Goal: Information Seeking & Learning: Find specific fact

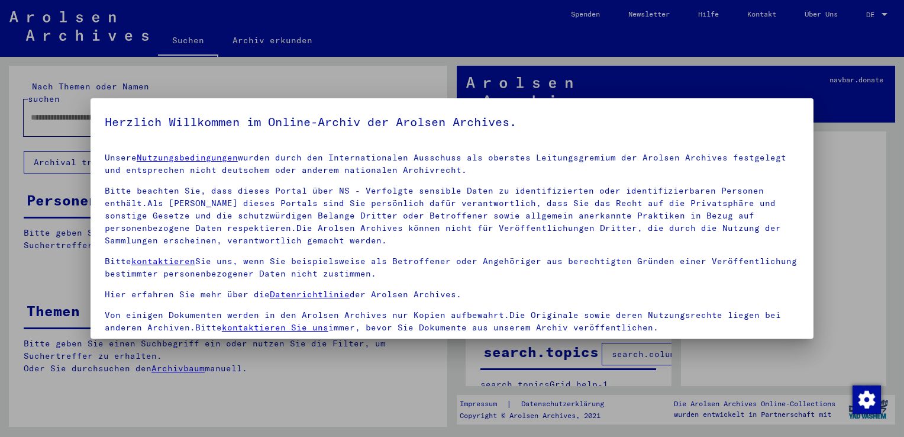
scroll to position [102, 0]
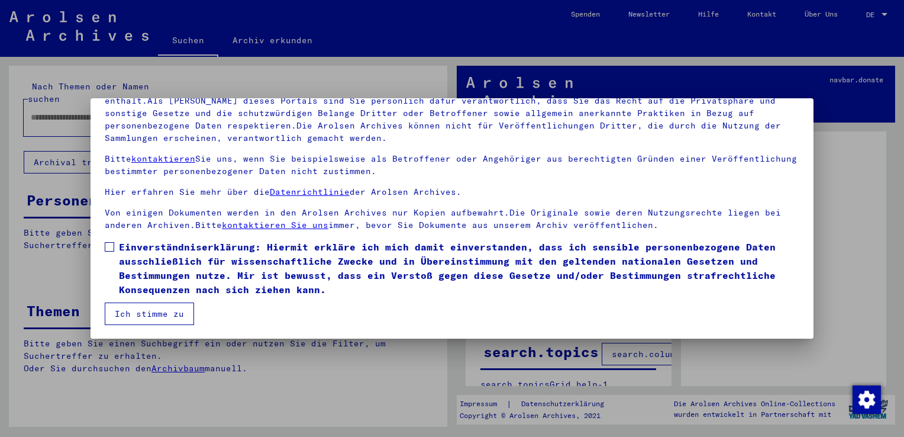
click at [115, 315] on button "Ich stimme zu" at bounding box center [149, 313] width 89 height 22
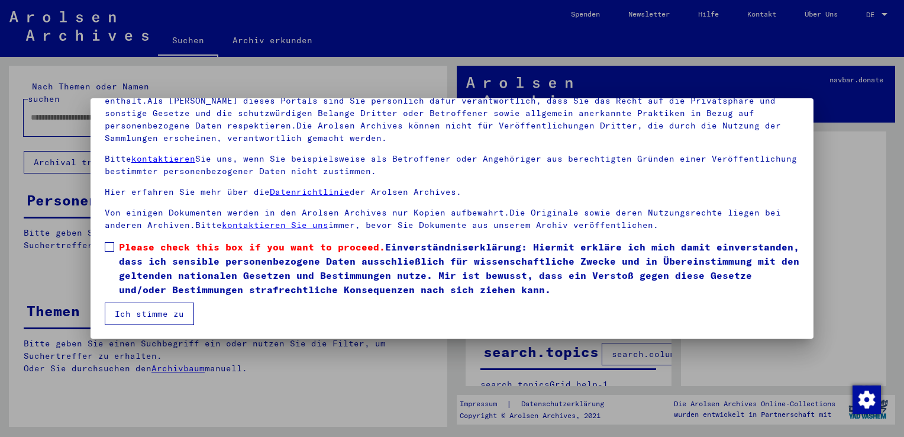
click at [106, 247] on span at bounding box center [109, 246] width 9 height 9
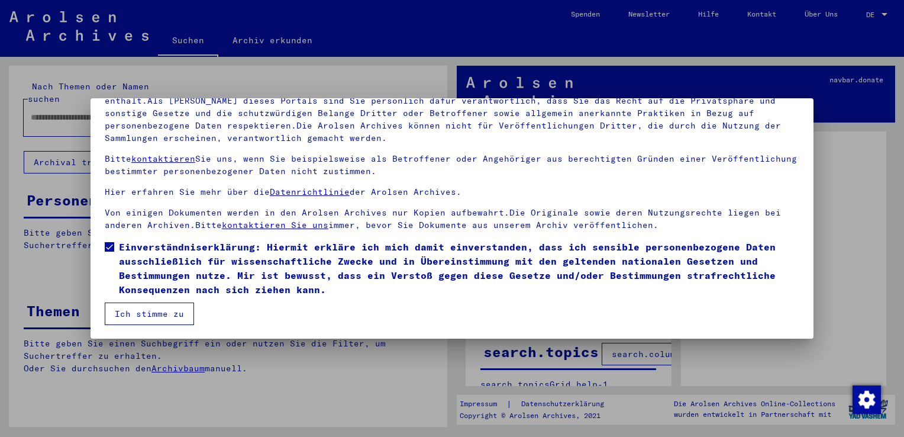
click at [144, 313] on button "Ich stimme zu" at bounding box center [149, 313] width 89 height 22
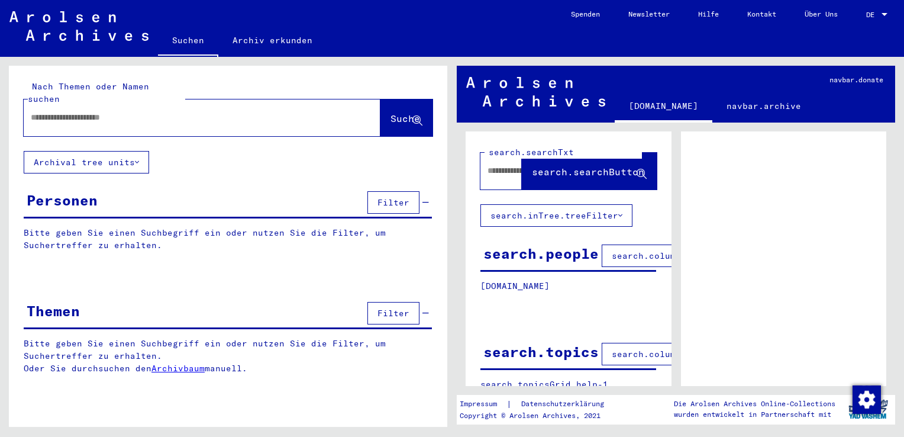
click at [154, 111] on input "text" at bounding box center [191, 117] width 321 height 12
type input "******"
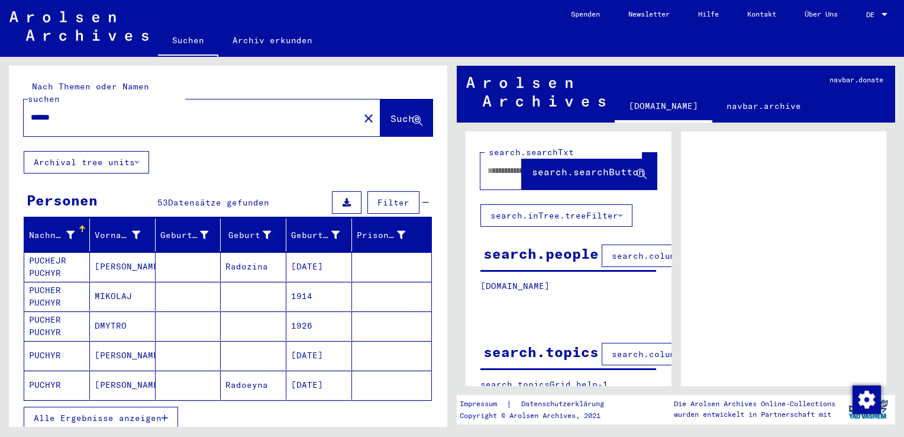
click at [137, 413] on span "Alle Ergebnisse anzeigen" at bounding box center [98, 418] width 128 height 11
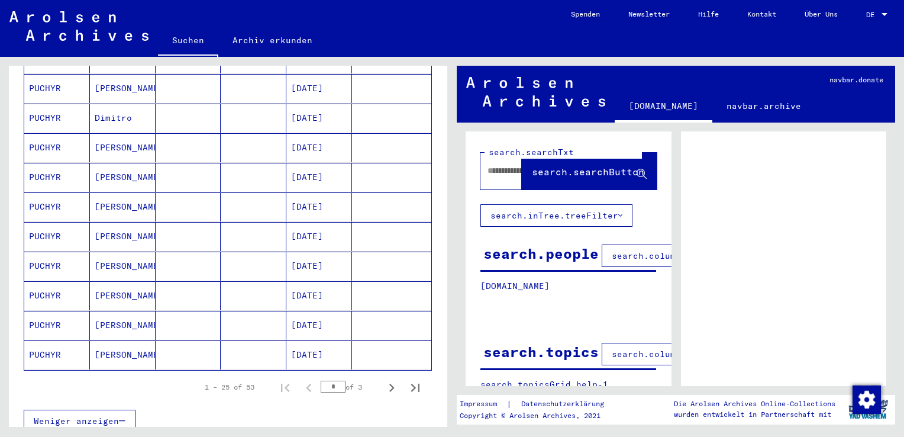
scroll to position [710, 0]
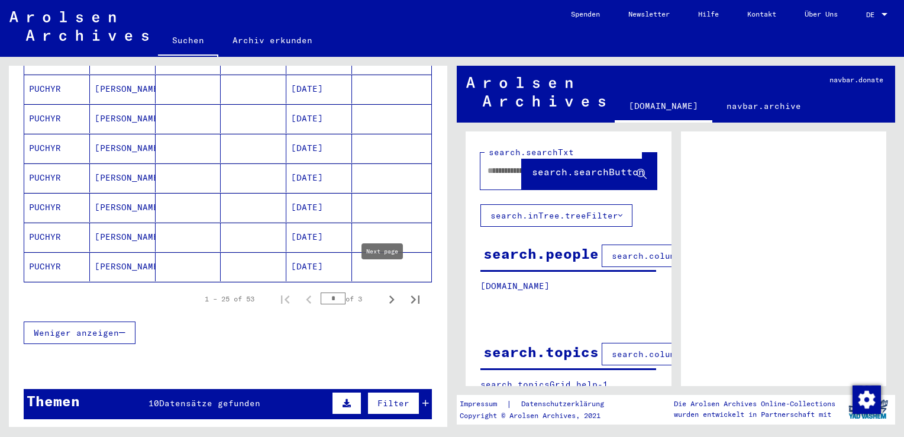
click at [384, 291] on icon "Next page" at bounding box center [392, 299] width 17 height 17
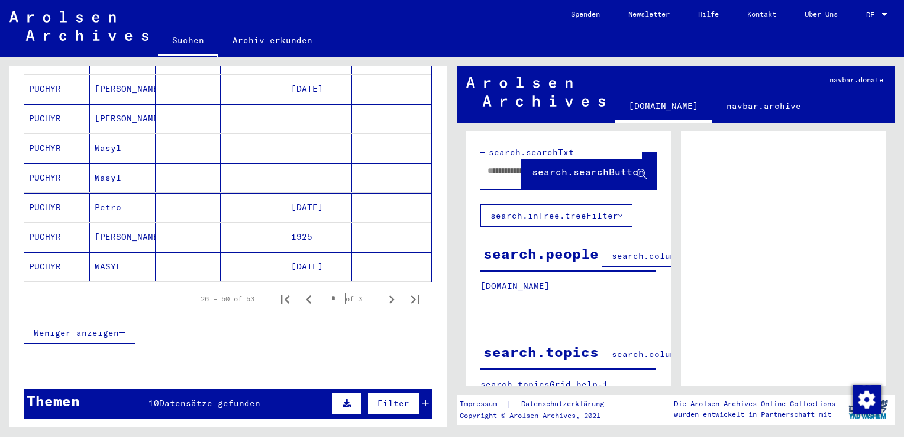
click at [384, 291] on icon "Next page" at bounding box center [392, 299] width 17 height 17
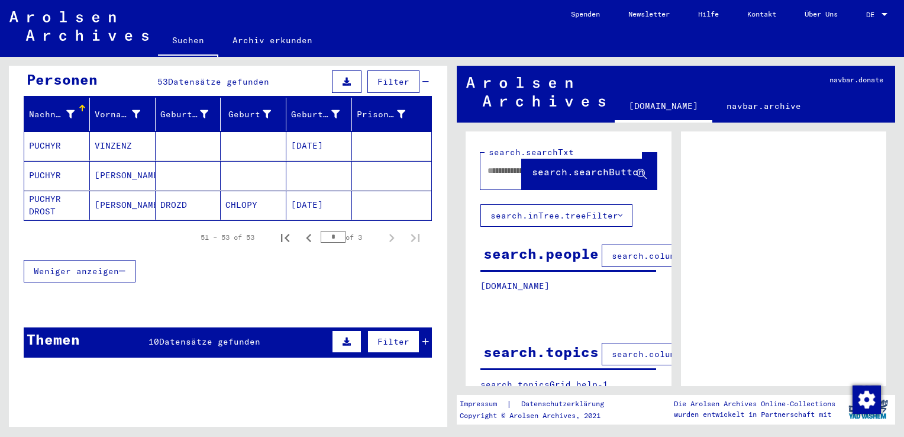
scroll to position [4, 0]
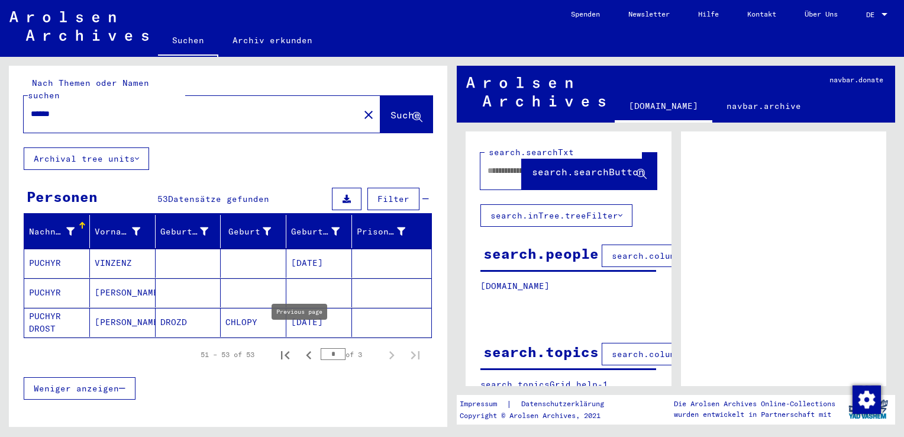
click at [301, 347] on icon "Previous page" at bounding box center [309, 355] width 17 height 17
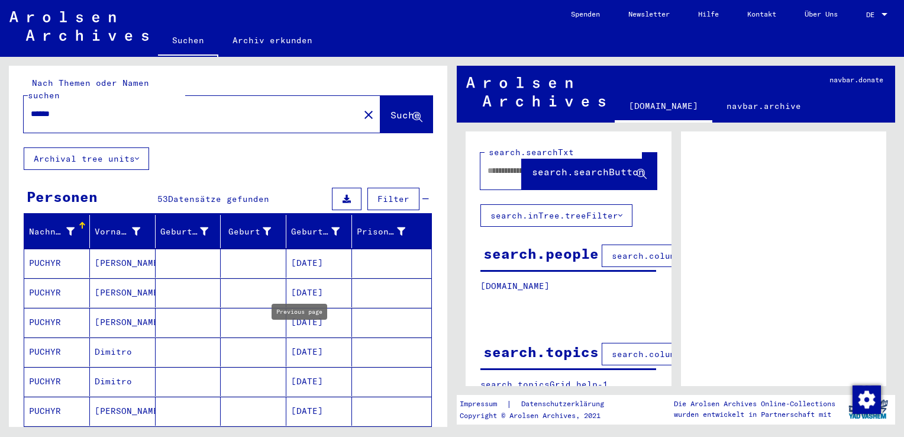
type input "*"
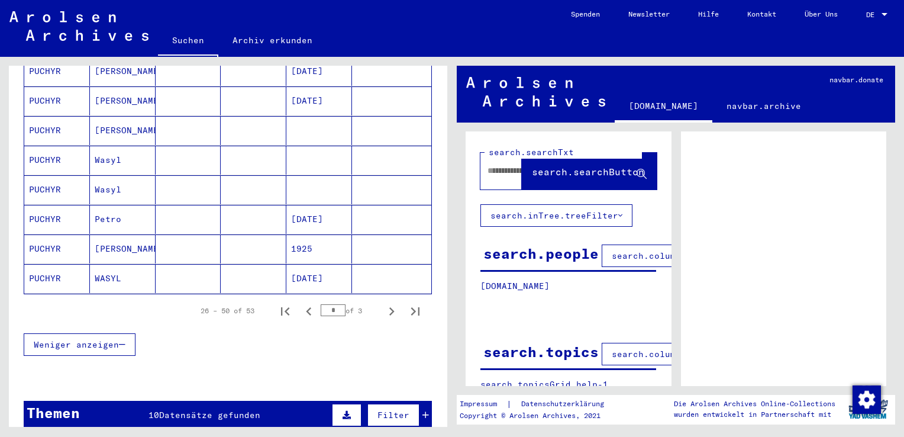
scroll to position [714, 0]
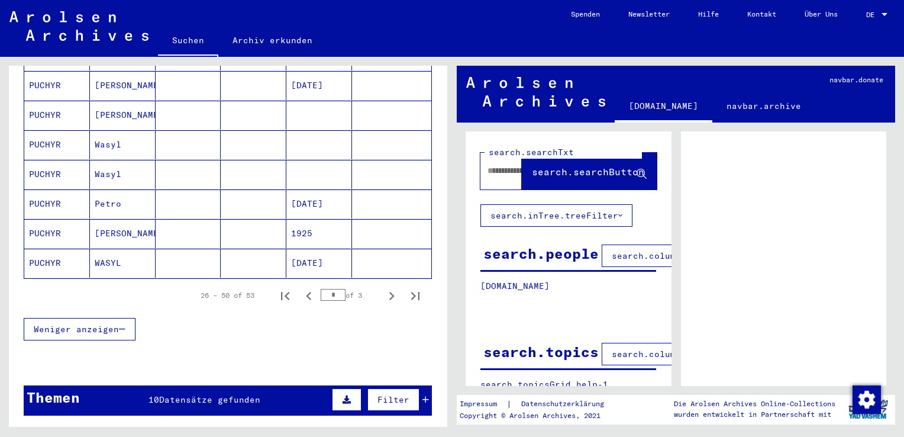
click at [38, 249] on mat-cell "PUCHYR" at bounding box center [57, 263] width 66 height 29
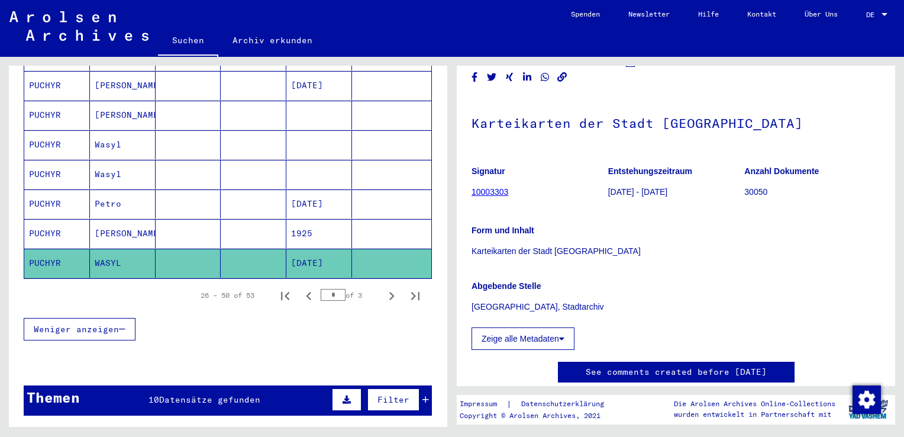
scroll to position [59, 0]
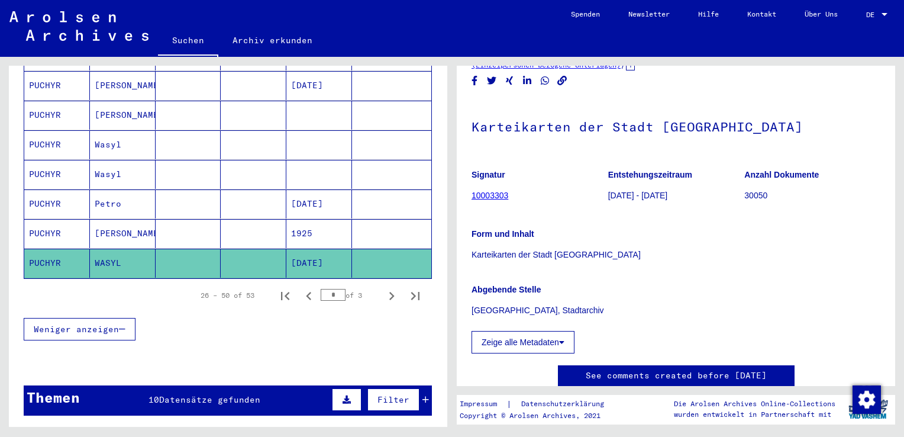
click at [492, 195] on link "10003303" at bounding box center [490, 195] width 37 height 9
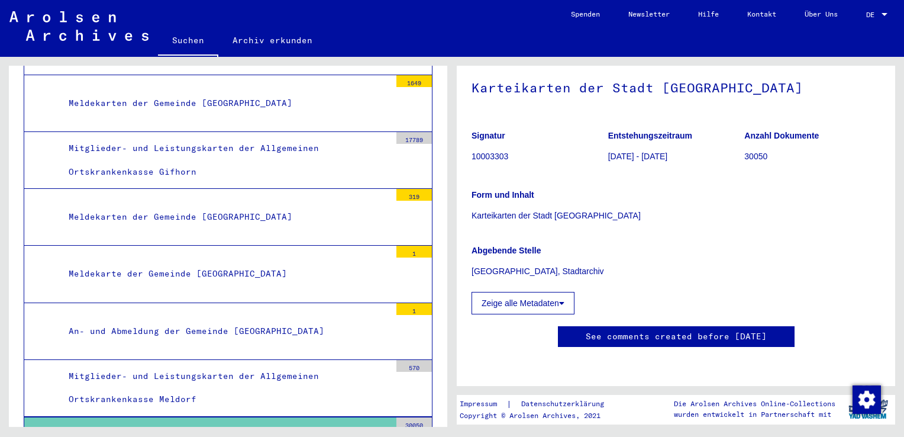
scroll to position [355, 0]
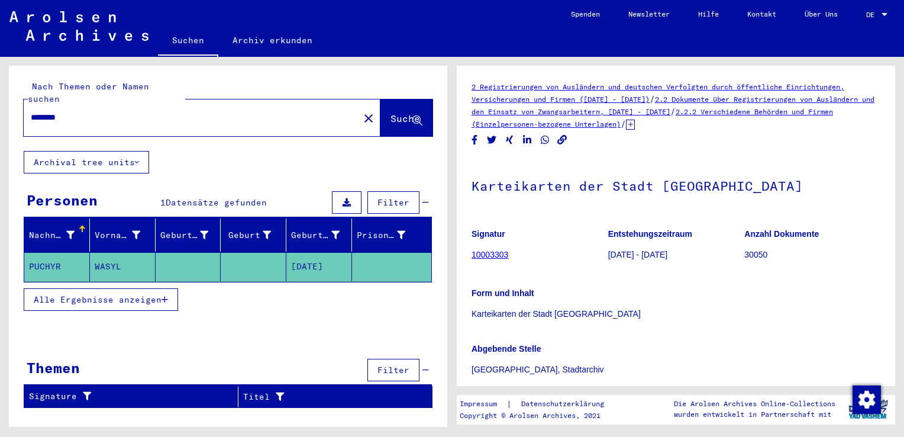
click at [99, 112] on div "********" at bounding box center [188, 117] width 328 height 27
drag, startPoint x: 92, startPoint y: 103, endPoint x: -2, endPoint y: 101, distance: 94.7
click at [0, 101] on html "Suchen Archiv erkunden Spenden Newsletter Hilfe Kontakt Über Uns Suchen Archiv …" at bounding box center [452, 218] width 904 height 437
type input "**********"
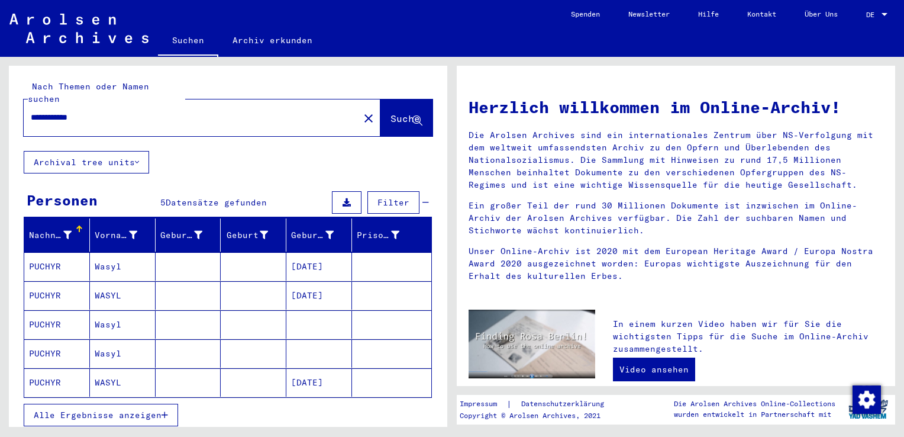
click at [58, 255] on mat-cell "PUCHYR" at bounding box center [57, 266] width 66 height 28
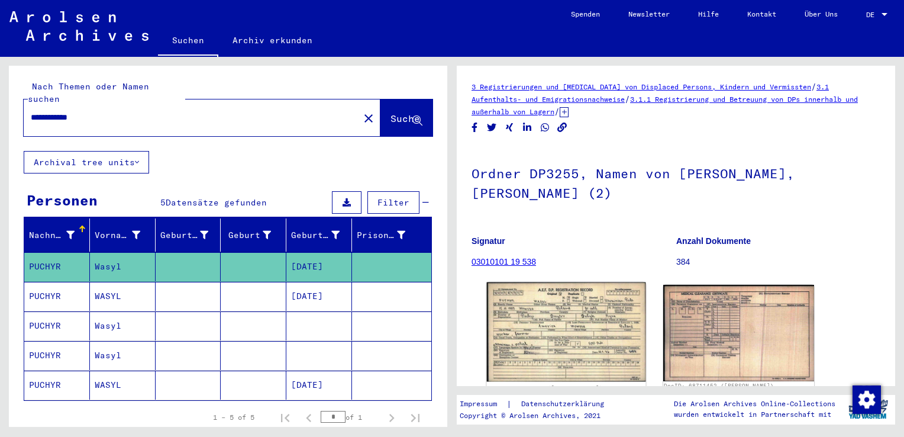
click at [551, 331] on img at bounding box center [566, 331] width 159 height 99
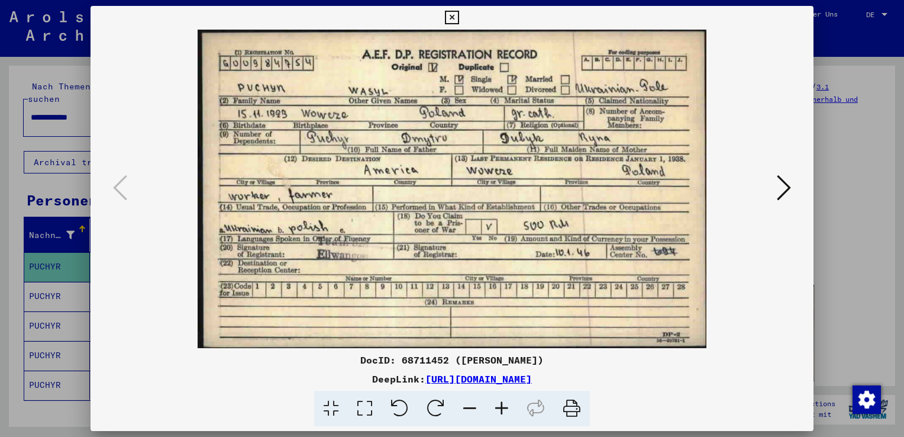
click at [785, 186] on icon at bounding box center [784, 187] width 14 height 28
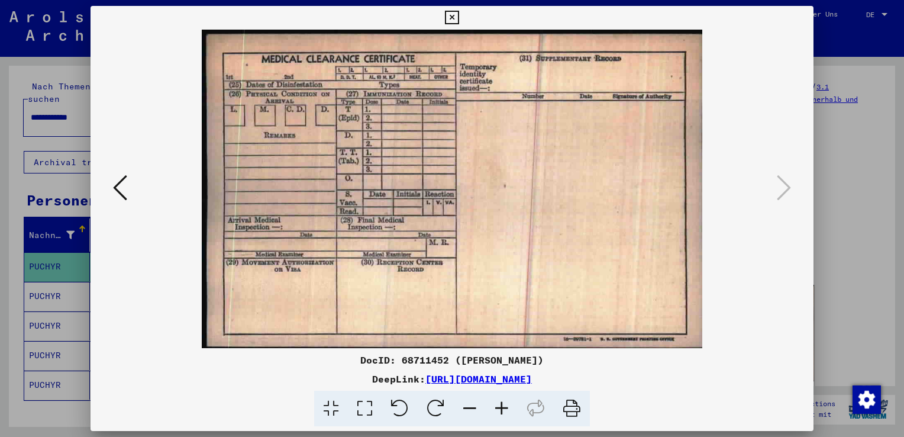
click at [130, 188] on button at bounding box center [119, 189] width 21 height 34
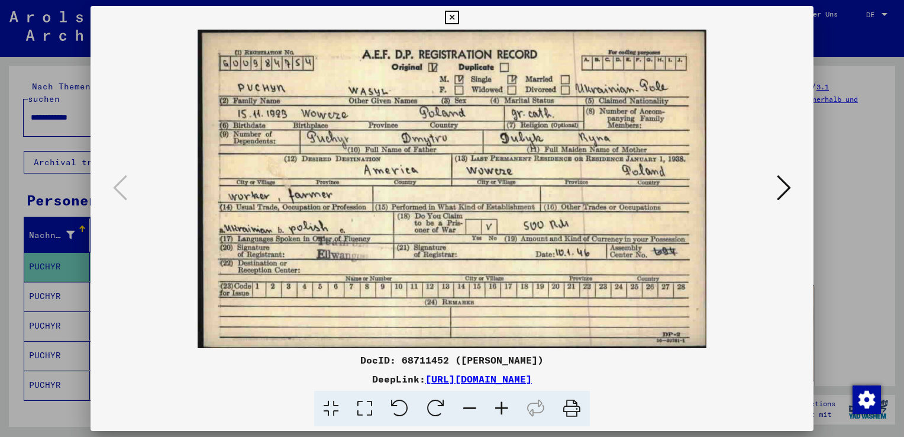
click at [452, 15] on icon at bounding box center [452, 18] width 14 height 14
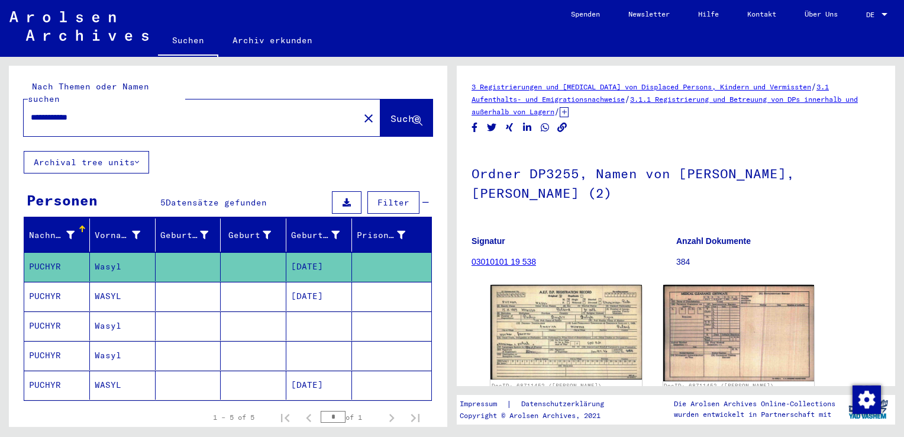
click at [47, 282] on mat-cell "PUCHYR" at bounding box center [57, 296] width 66 height 29
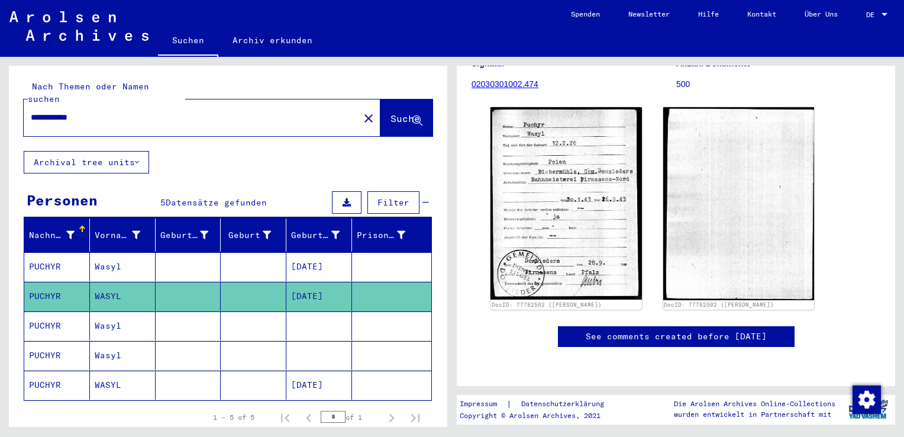
scroll to position [178, 0]
click at [49, 311] on mat-cell "PUCHYR" at bounding box center [57, 325] width 66 height 29
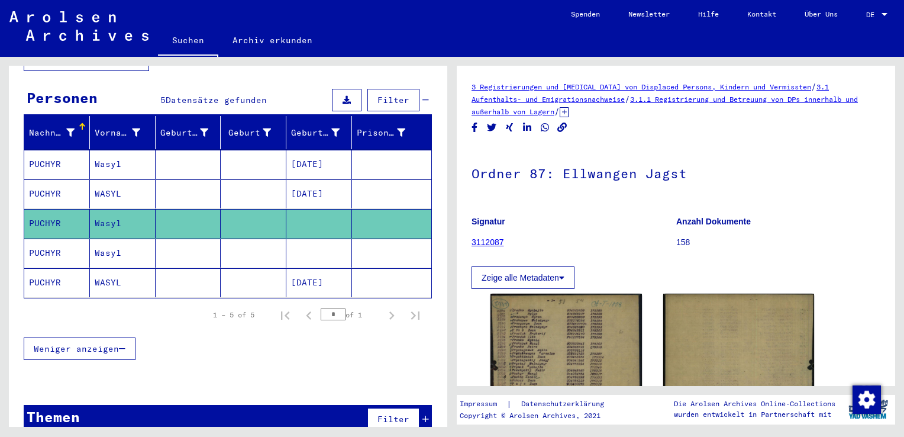
scroll to position [107, 0]
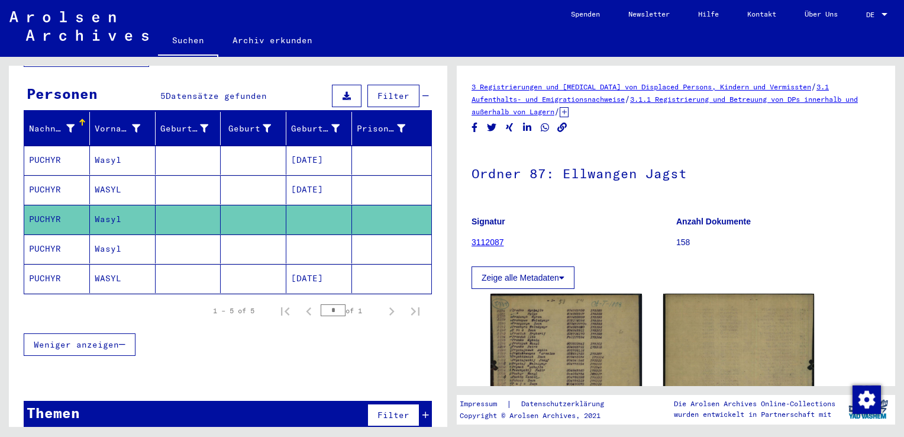
click at [54, 240] on mat-cell "PUCHYR" at bounding box center [57, 248] width 66 height 29
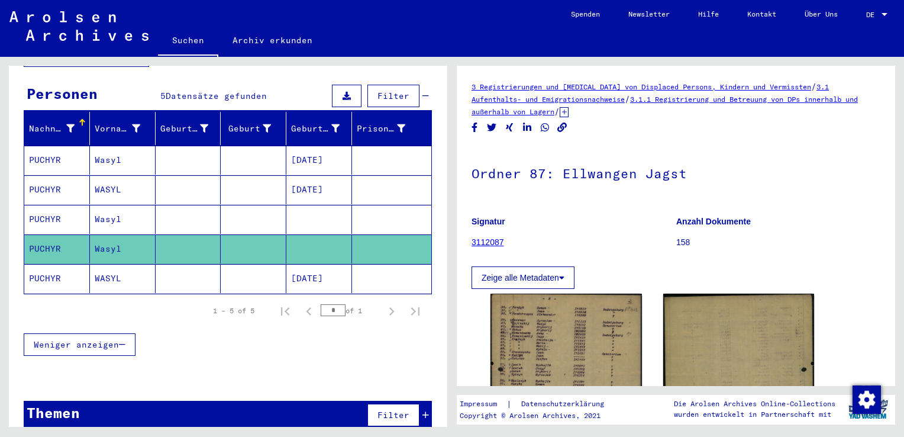
click at [57, 264] on mat-cell "PUCHYR" at bounding box center [57, 278] width 66 height 29
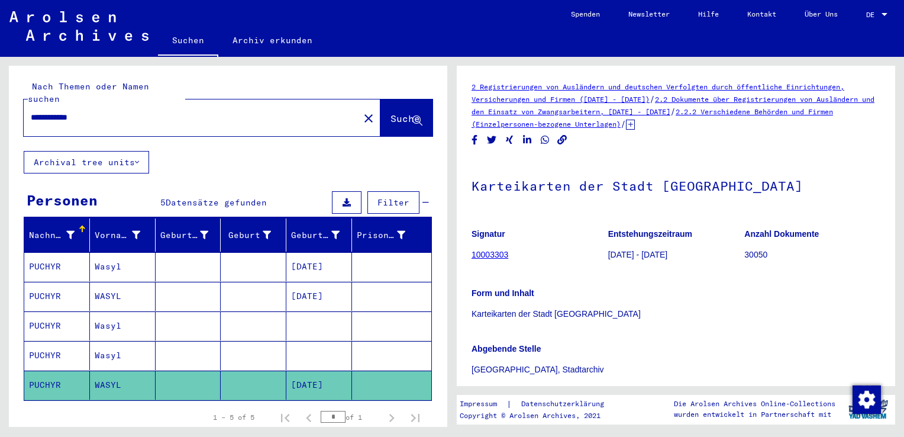
click at [50, 252] on mat-cell "PUCHYR" at bounding box center [57, 266] width 66 height 29
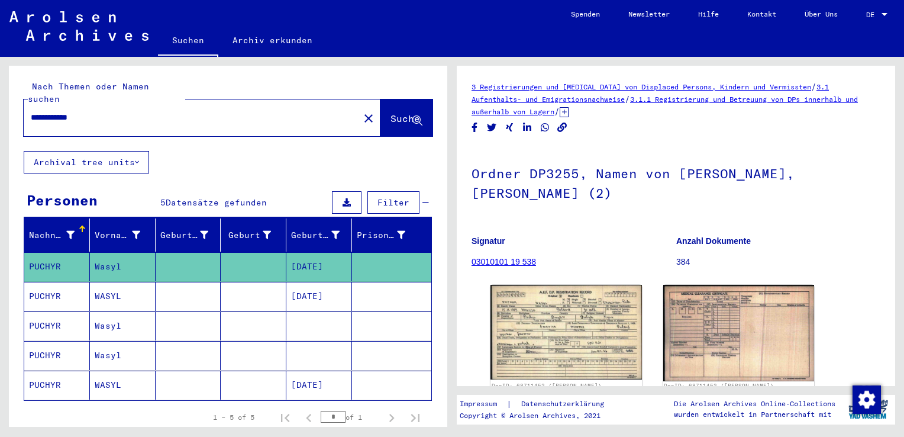
click at [61, 282] on mat-cell "PUCHYR" at bounding box center [57, 296] width 66 height 29
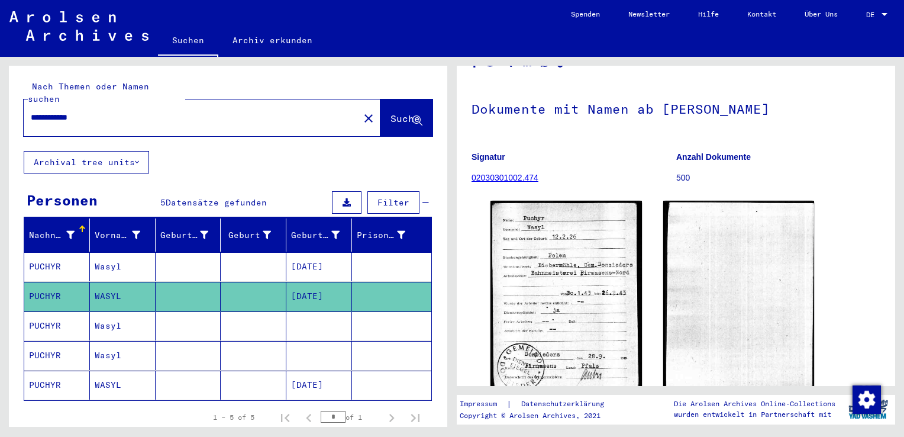
scroll to position [118, 0]
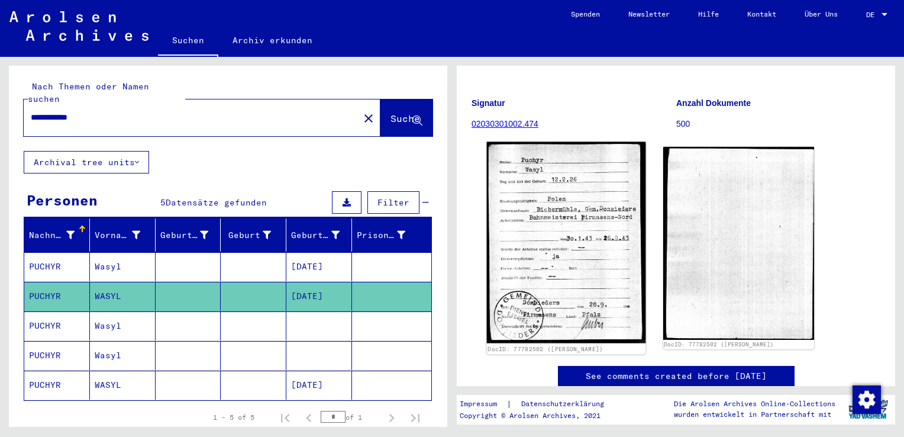
click at [533, 226] on img at bounding box center [566, 243] width 159 height 202
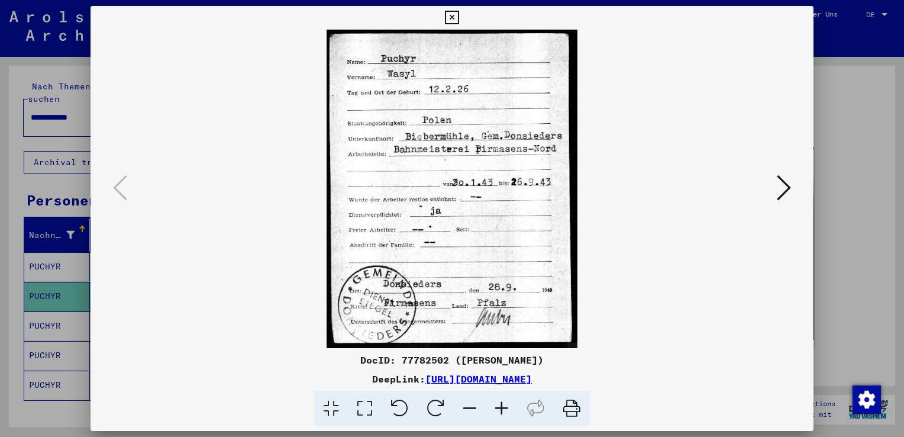
click at [785, 190] on icon at bounding box center [784, 187] width 14 height 28
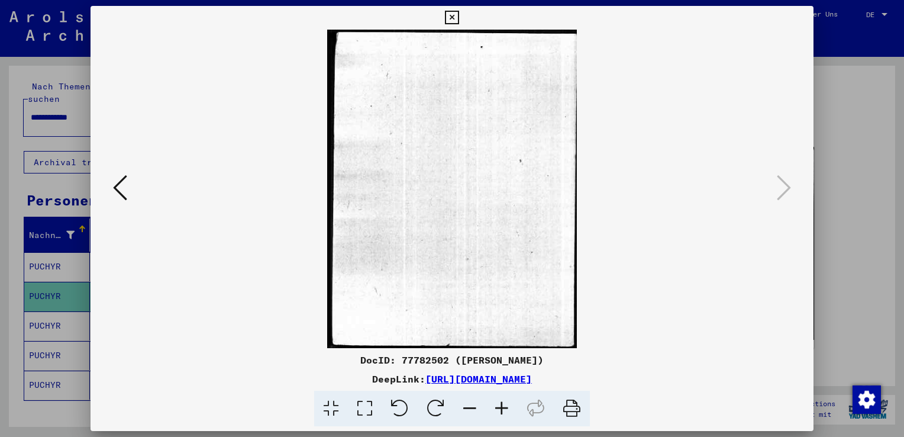
click at [455, 20] on icon at bounding box center [452, 18] width 14 height 14
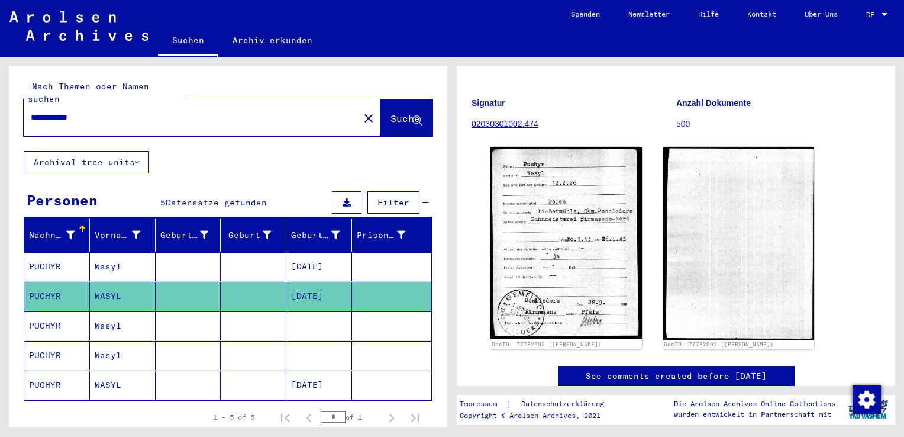
click at [104, 314] on mat-cell "Wasyl" at bounding box center [123, 325] width 66 height 29
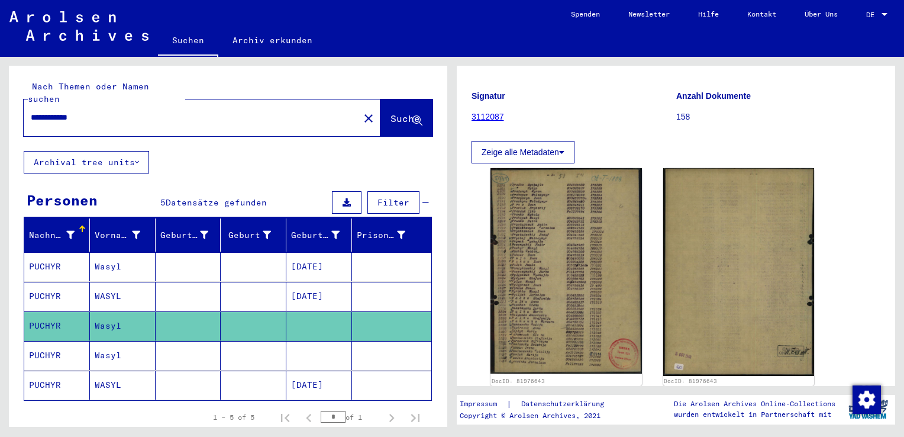
scroll to position [178, 0]
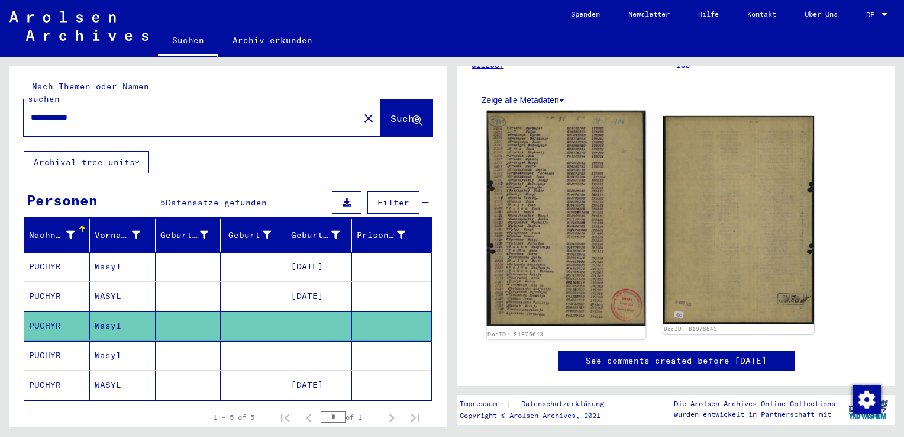
click at [539, 226] on img at bounding box center [566, 218] width 159 height 215
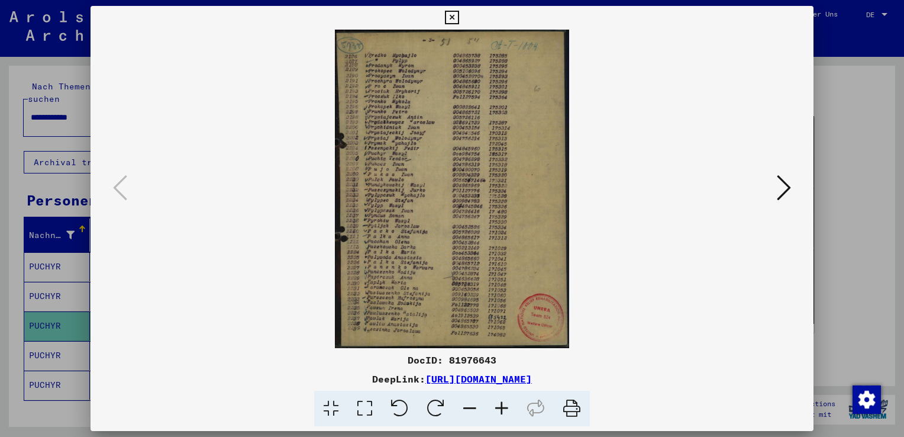
click at [455, 15] on icon at bounding box center [452, 18] width 14 height 14
